Goal: Information Seeking & Learning: Learn about a topic

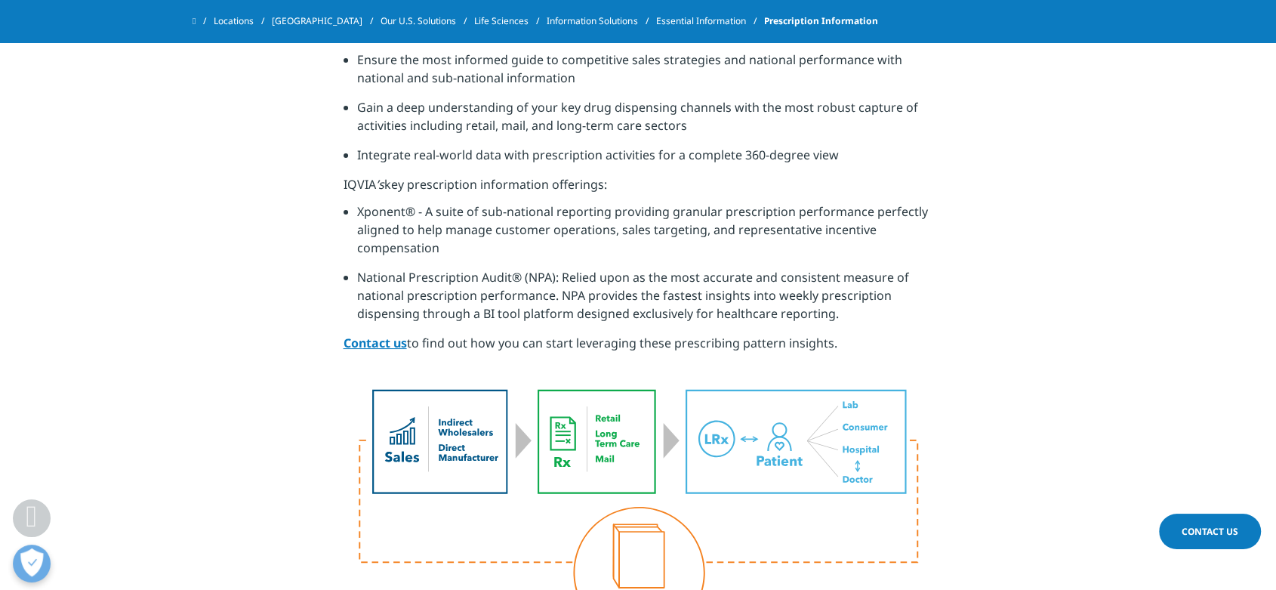
scroll to position [671, 0]
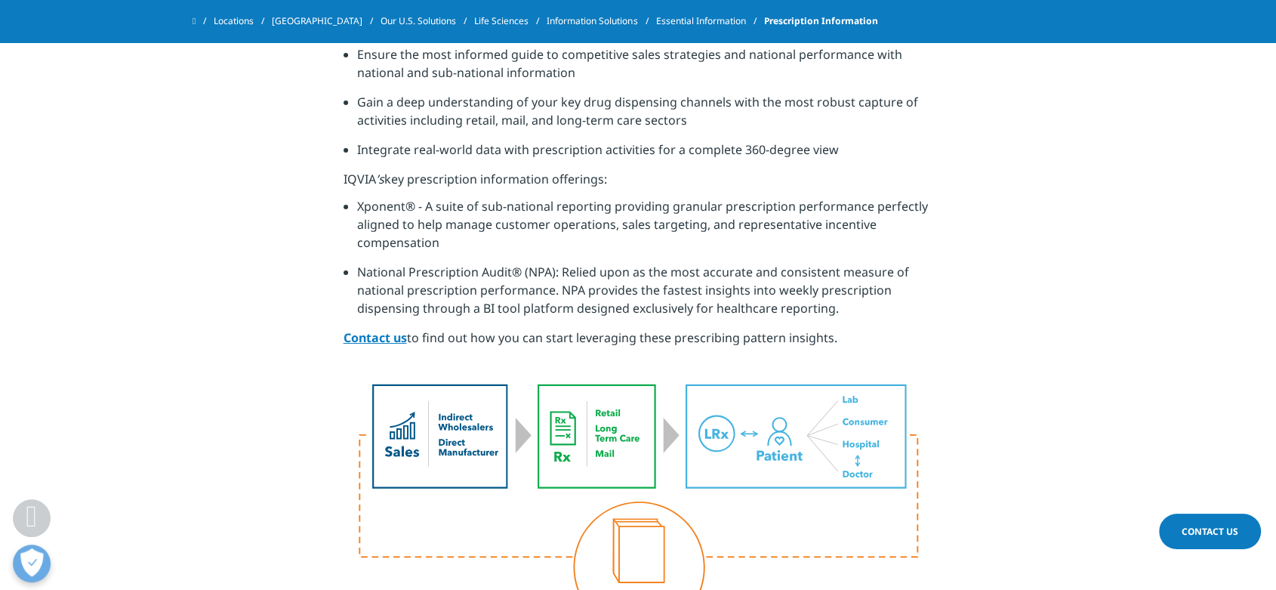
click at [432, 211] on li "Xponent® - A suite of sub-national reporting providing granular prescription pe…" at bounding box center [645, 230] width 576 height 66
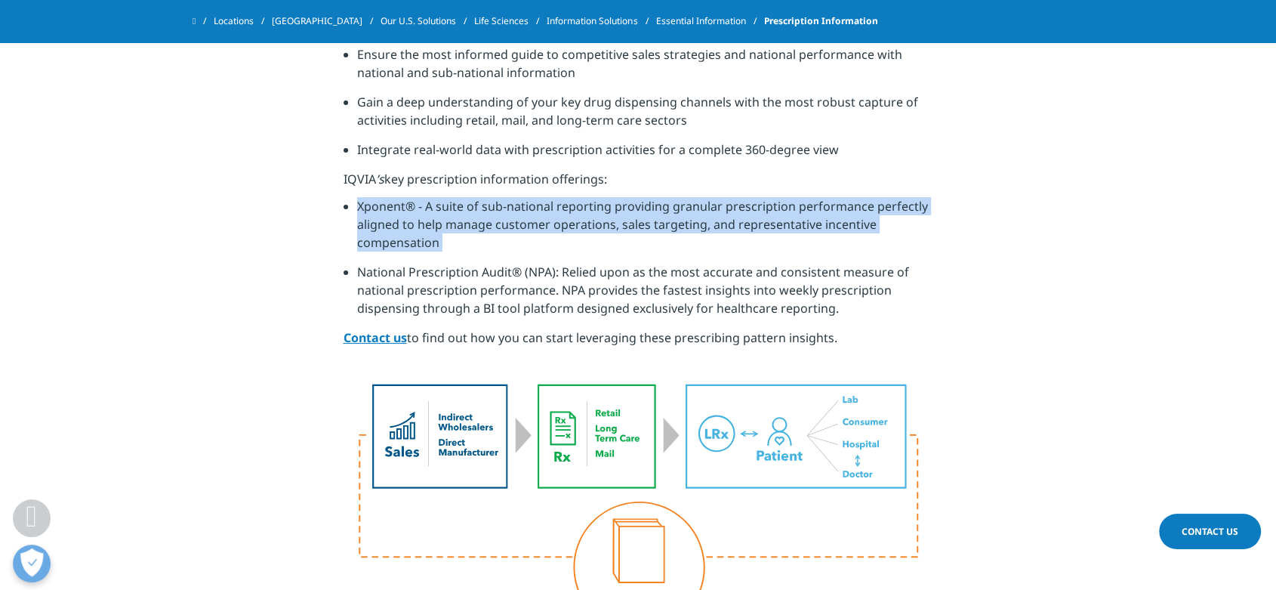
click at [432, 211] on li "Xponent® - A suite of sub-national reporting providing granular prescription pe…" at bounding box center [645, 230] width 576 height 66
click at [451, 253] on li "Xponent® - A suite of sub-national reporting providing granular prescription pe…" at bounding box center [645, 230] width 576 height 66
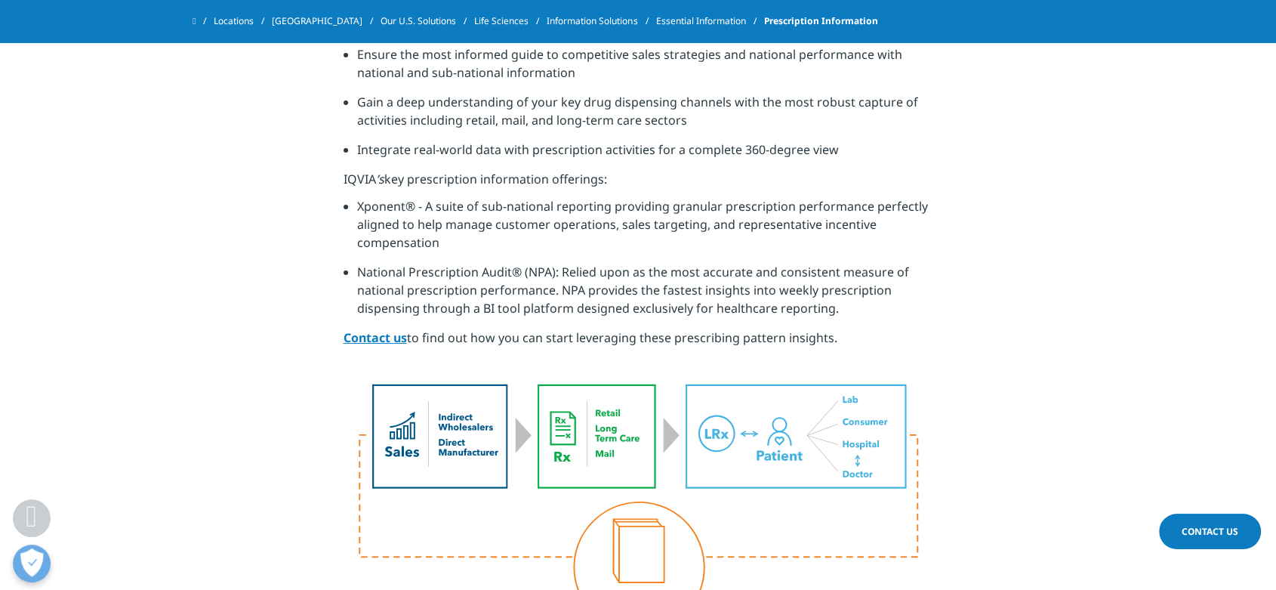
click at [447, 302] on li "National Prescription Audit® (NPA): Relied upon as the most accurate and consis…" at bounding box center [645, 296] width 576 height 66
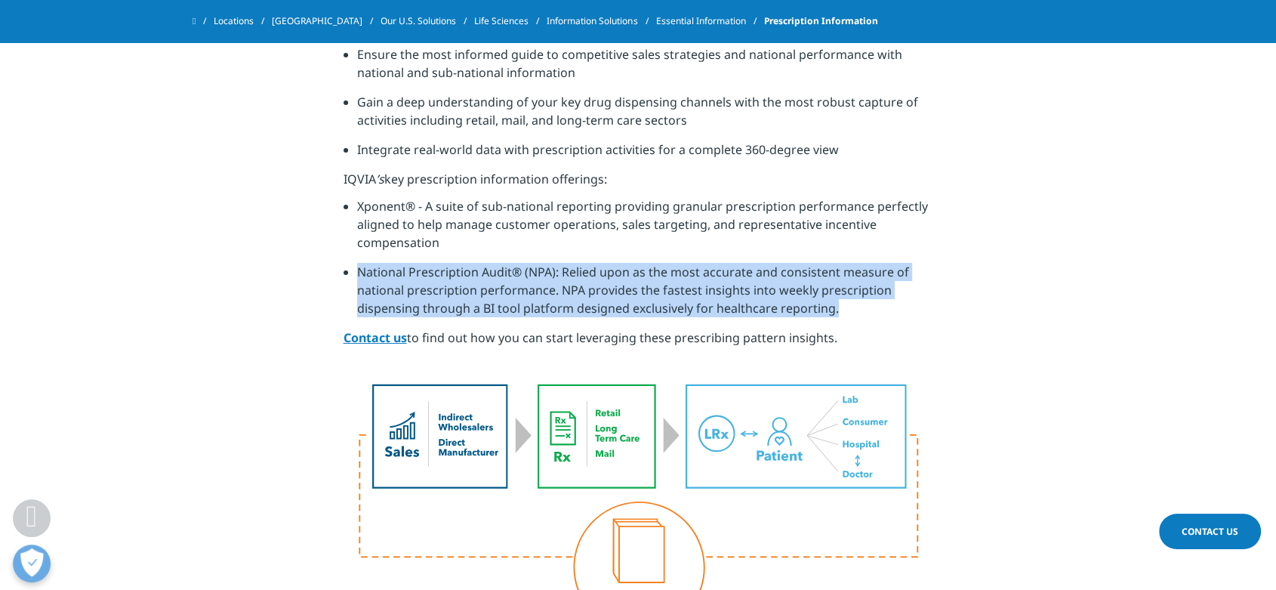
click at [447, 302] on li "National Prescription Audit® (NPA): Relied upon as the most accurate and consis…" at bounding box center [645, 296] width 576 height 66
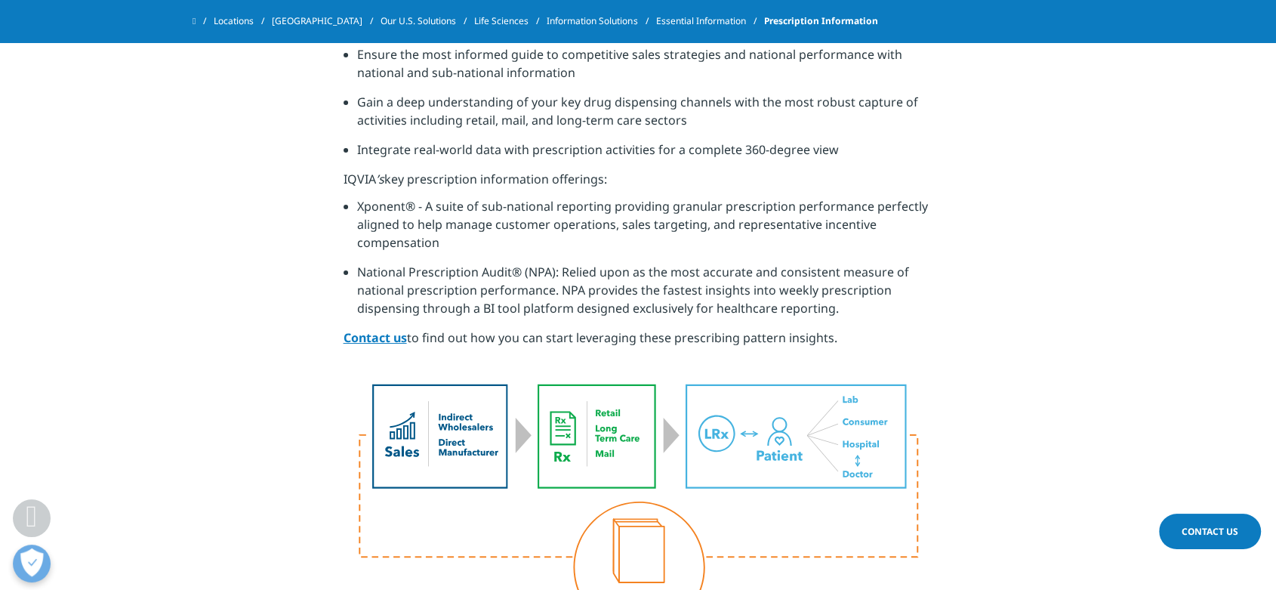
click at [471, 218] on li "Xponent® - A suite of sub-national reporting providing granular prescription pe…" at bounding box center [645, 230] width 576 height 66
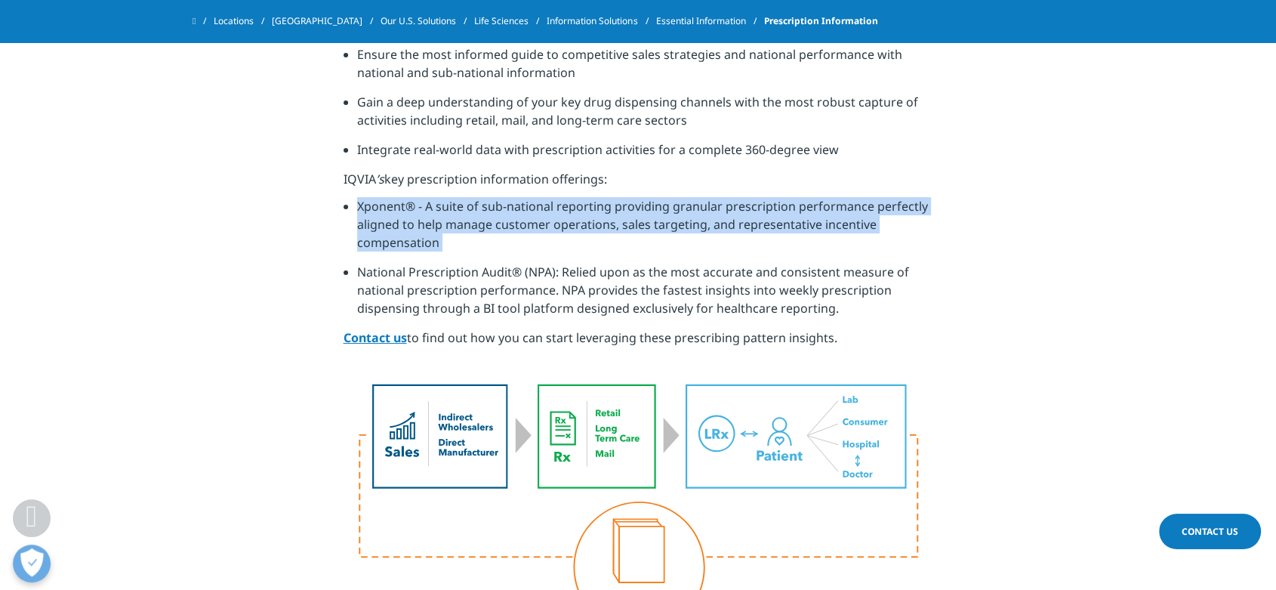
click at [471, 218] on li "Xponent® - A suite of sub-national reporting providing granular prescription pe…" at bounding box center [645, 230] width 576 height 66
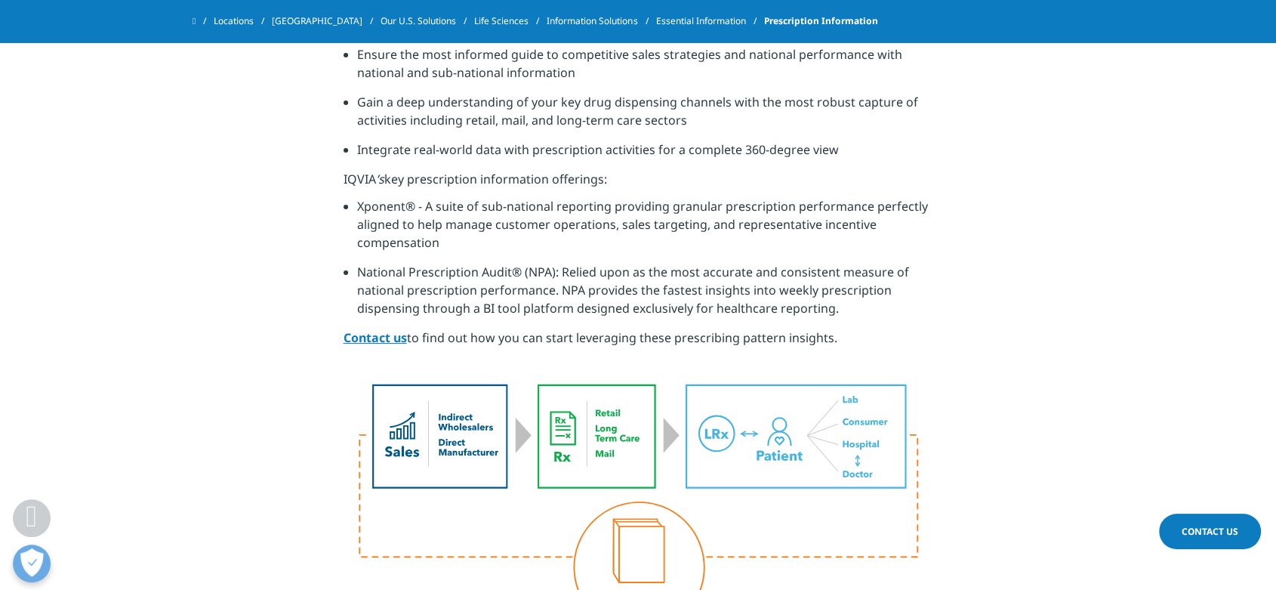
click at [483, 272] on li "National Prescription Audit® (NPA): Relied upon as the most accurate and consis…" at bounding box center [645, 296] width 576 height 66
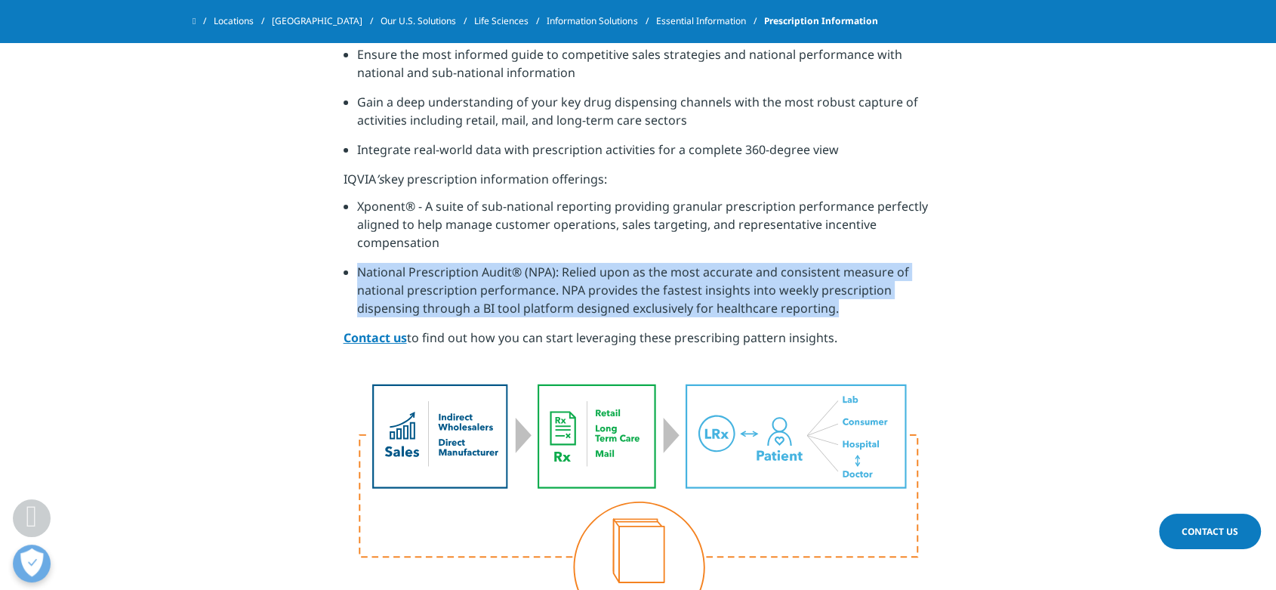
click at [483, 272] on li "National Prescription Audit® (NPA): Relied upon as the most accurate and consis…" at bounding box center [645, 296] width 576 height 66
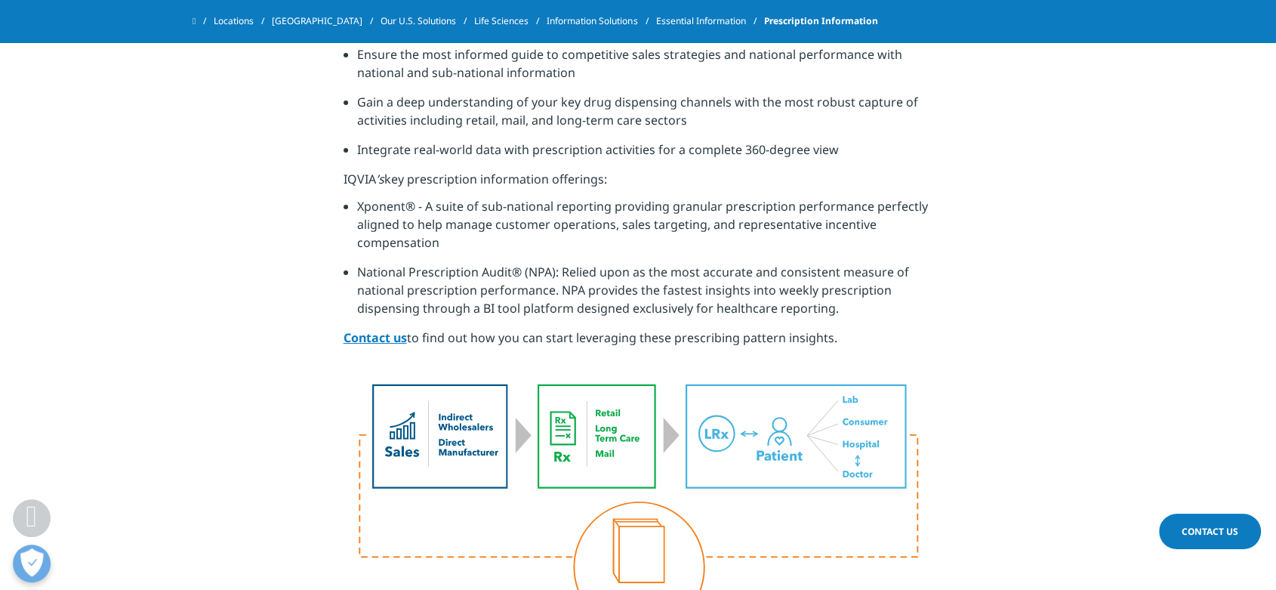
click at [478, 204] on li "Xponent® - A suite of sub-national reporting providing granular prescription pe…" at bounding box center [645, 230] width 576 height 66
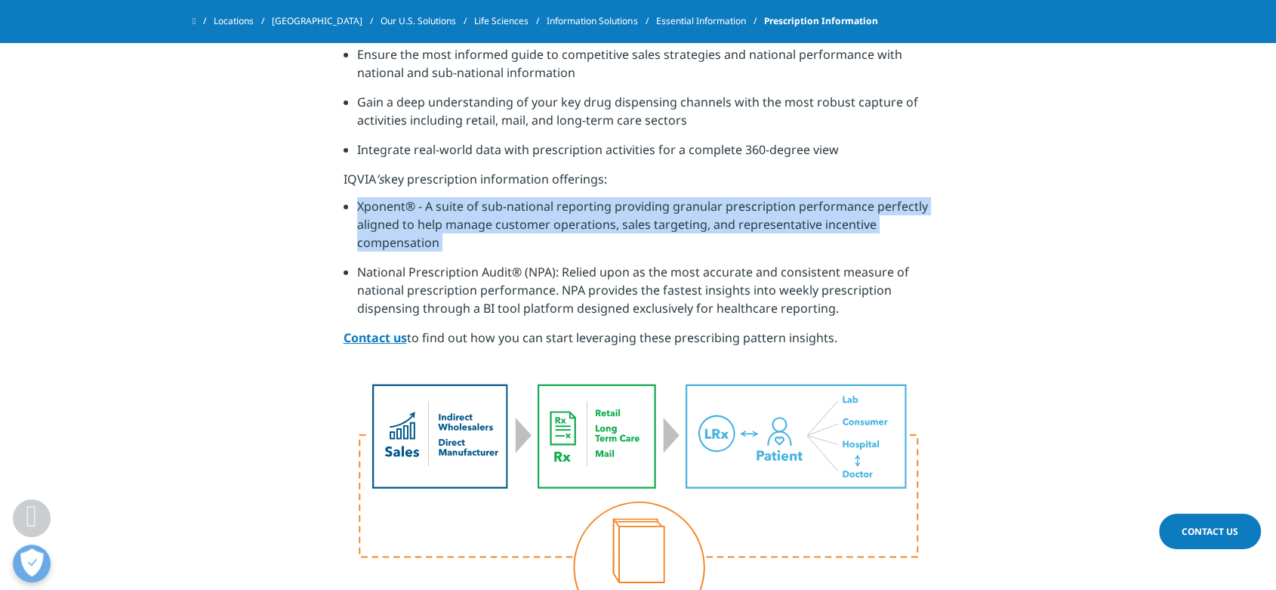
click at [478, 204] on li "Xponent® - A suite of sub-national reporting providing granular prescription pe…" at bounding box center [645, 230] width 576 height 66
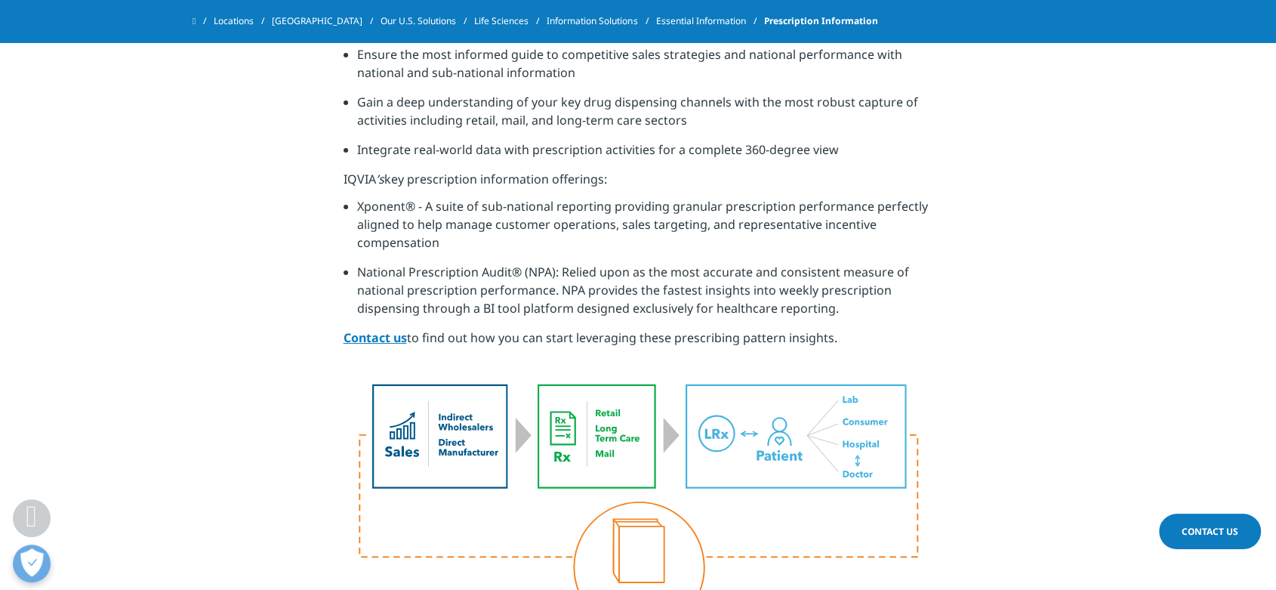
click at [480, 266] on li "National Prescription Audit® (NPA): Relied upon as the most accurate and consis…" at bounding box center [645, 296] width 576 height 66
click at [765, 318] on li "National Prescription Audit® (NPA): Relied upon as the most accurate and consis…" at bounding box center [645, 296] width 576 height 66
click at [767, 304] on li "National Prescription Audit® (NPA): Relied upon as the most accurate and consis…" at bounding box center [645, 296] width 576 height 66
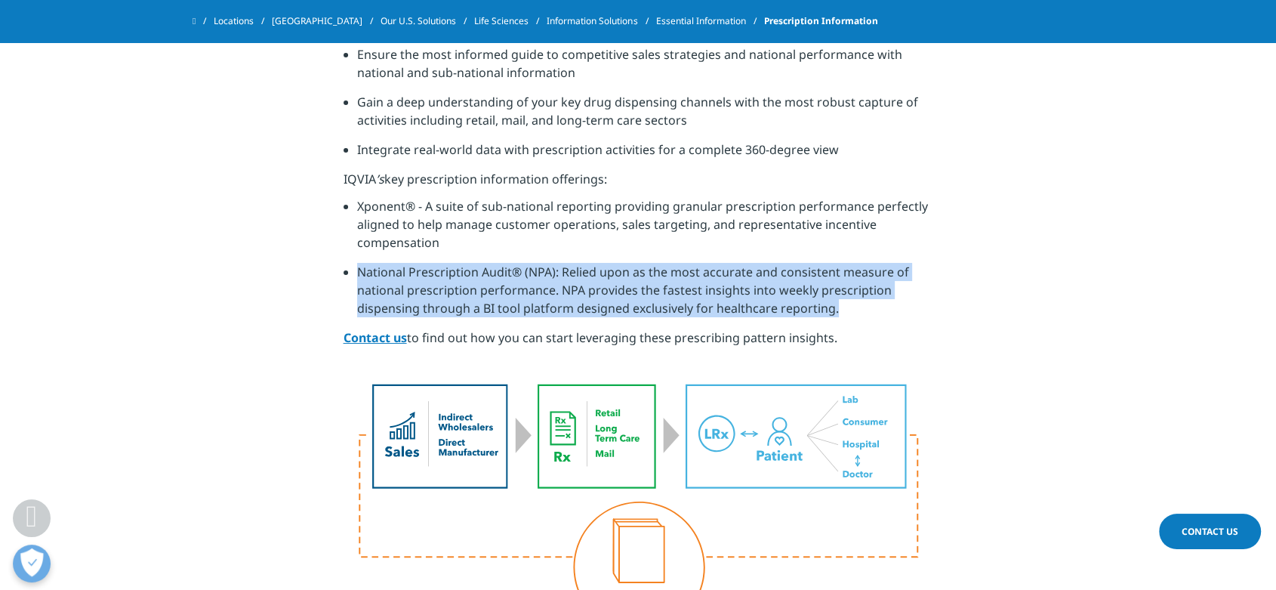
click at [767, 304] on li "National Prescription Audit® (NPA): Relied upon as the most accurate and consis…" at bounding box center [645, 296] width 576 height 66
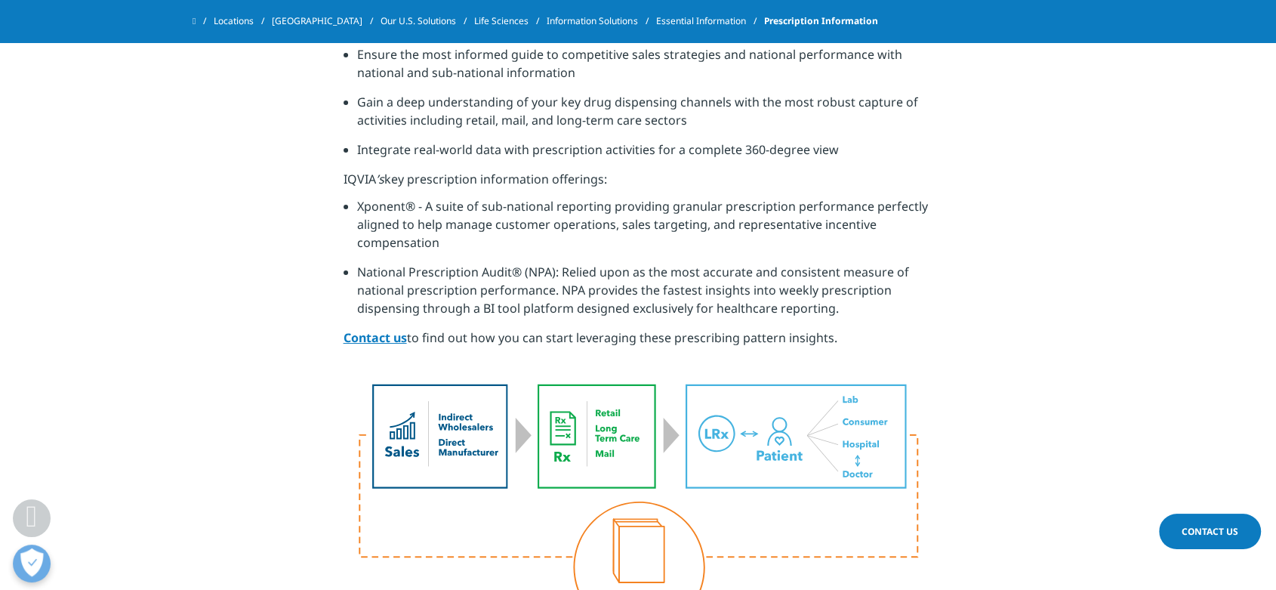
click at [775, 363] on div "Gain the most accurate and reliable view of market demand. Pharmaceutical and f…" at bounding box center [639, 256] width 590 height 781
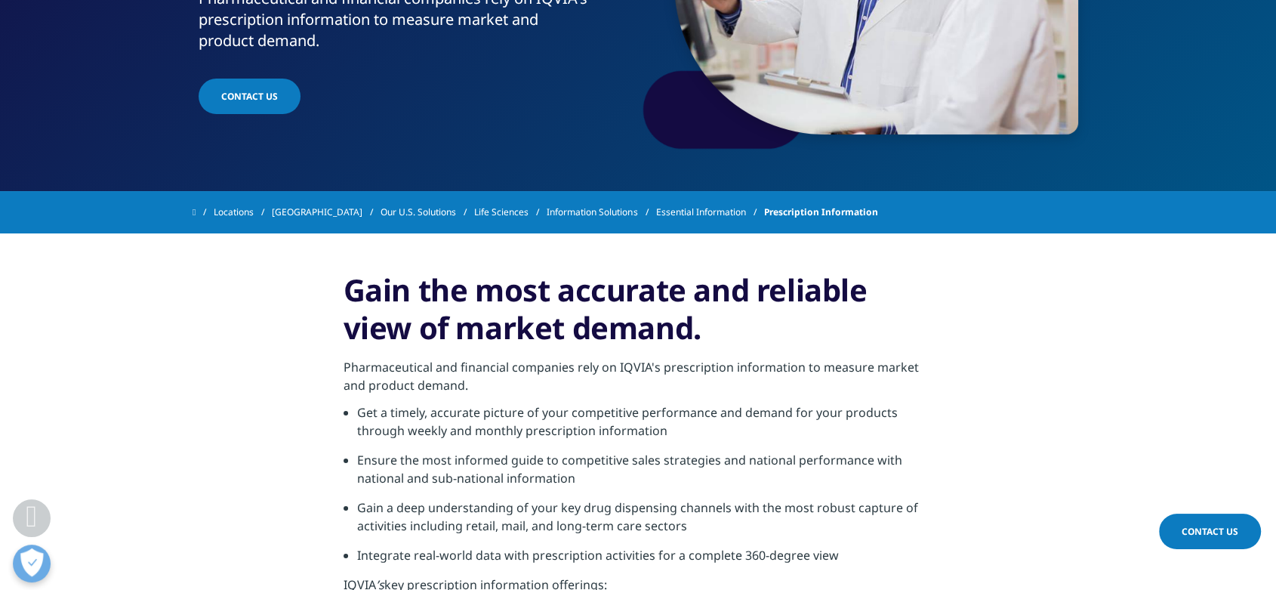
scroll to position [305, 0]
